Goal: Consume media (video, audio)

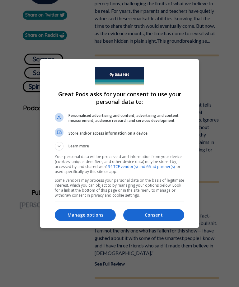
scroll to position [213, 0]
click at [80, 218] on p "Manage options" at bounding box center [85, 215] width 61 height 6
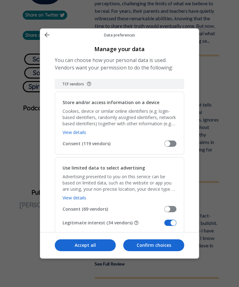
click at [176, 226] on span "Manage your data" at bounding box center [170, 223] width 12 height 6
click at [164, 225] on input "Legitimate interest (34 vendors)" at bounding box center [164, 225] width 0 height 0
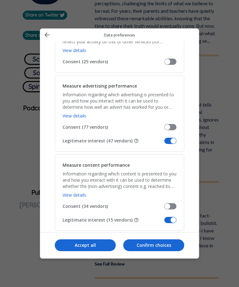
scroll to position [434, 0]
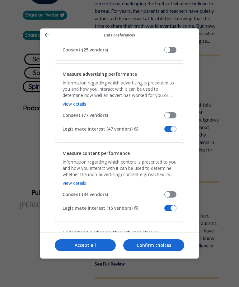
click at [173, 129] on span "Manage your data" at bounding box center [170, 129] width 12 height 6
click at [164, 131] on input "Legitimate interest (47 vendors)" at bounding box center [164, 131] width 0 height 0
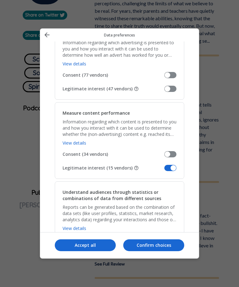
scroll to position [486, 0]
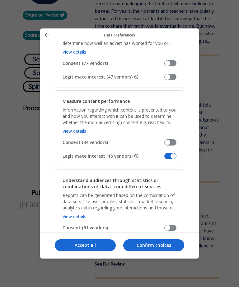
click at [171, 158] on span "Manage your data" at bounding box center [170, 156] width 12 height 6
click at [164, 158] on input "Legitimate interest (15 vendors)" at bounding box center [164, 158] width 0 height 0
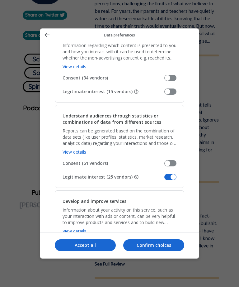
scroll to position [580, 0]
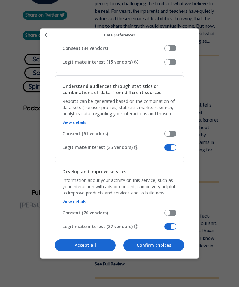
click at [172, 150] on span "Manage your data" at bounding box center [170, 147] width 12 height 6
click at [164, 149] on input "Legitimate interest (25 vendors)" at bounding box center [164, 149] width 0 height 0
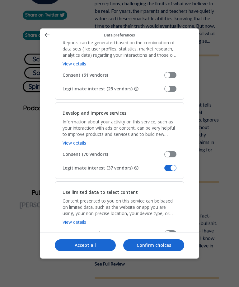
scroll to position [655, 0]
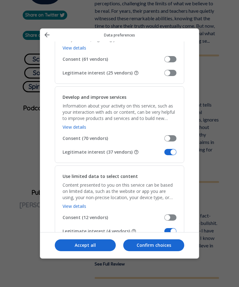
click at [173, 155] on span "Manage your data" at bounding box center [170, 152] width 12 height 6
click at [164, 154] on input "Legitimate interest (37 vendors)" at bounding box center [164, 154] width 0 height 0
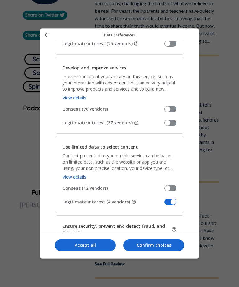
scroll to position [685, 0]
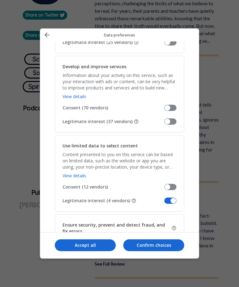
click at [167, 211] on div "Use limited data to select content Content presented to you on this service can…" at bounding box center [120, 173] width 130 height 77
click at [170, 203] on span "Manage your data" at bounding box center [170, 200] width 12 height 6
click at [164, 203] on input "Legitimate interest (4 vendors)" at bounding box center [164, 203] width 0 height 0
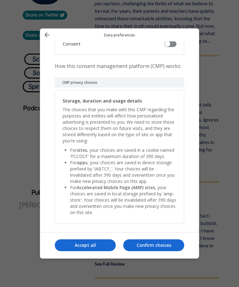
scroll to position [1251, 0]
click at [164, 248] on p "Confirm choices" at bounding box center [153, 245] width 61 height 6
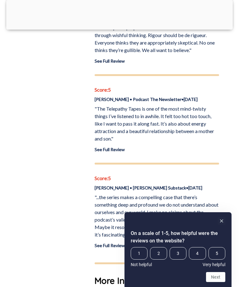
scroll to position [1283, 0]
